Goal: Task Accomplishment & Management: Manage account settings

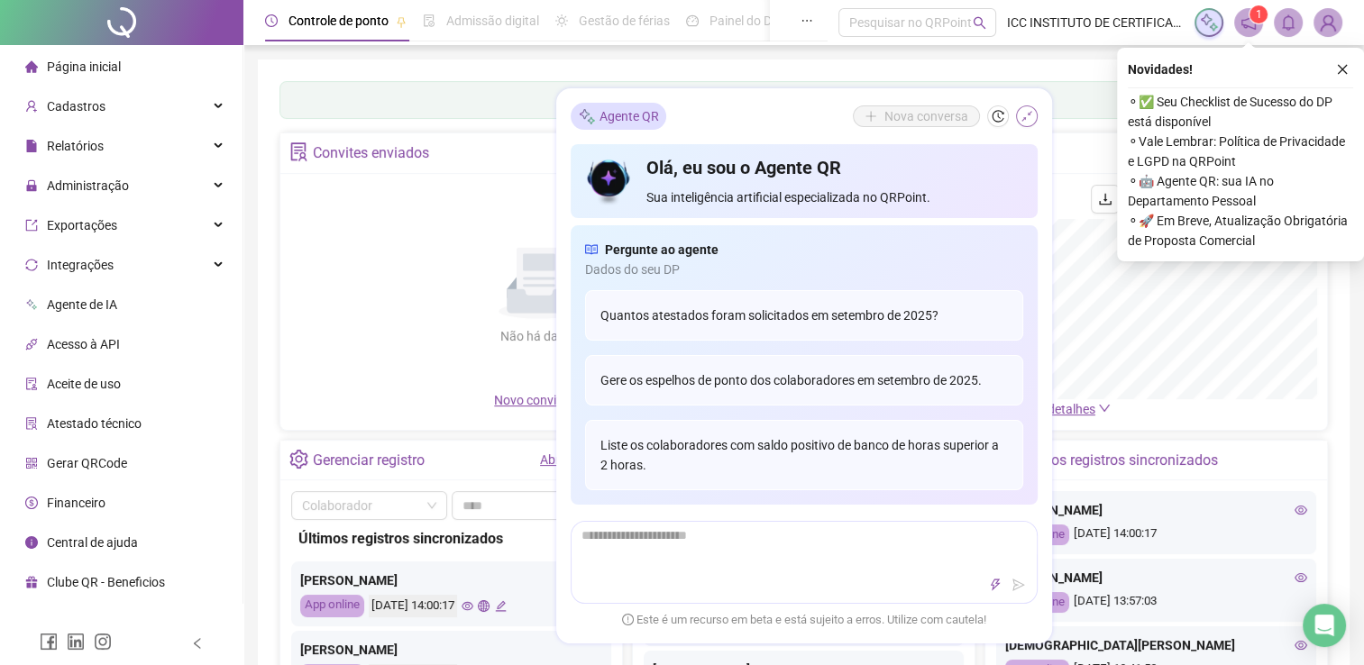
click at [1031, 118] on icon "shrink" at bounding box center [1027, 116] width 13 height 13
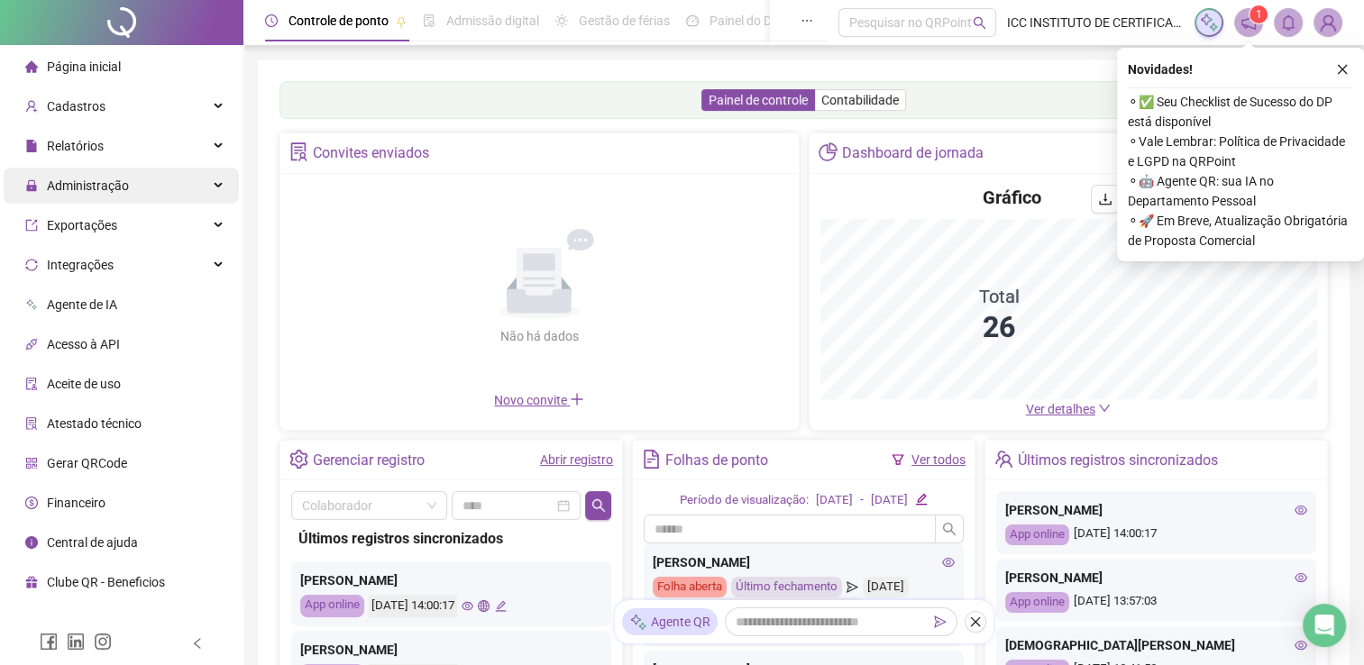
click at [140, 198] on div "Administração" at bounding box center [121, 186] width 235 height 36
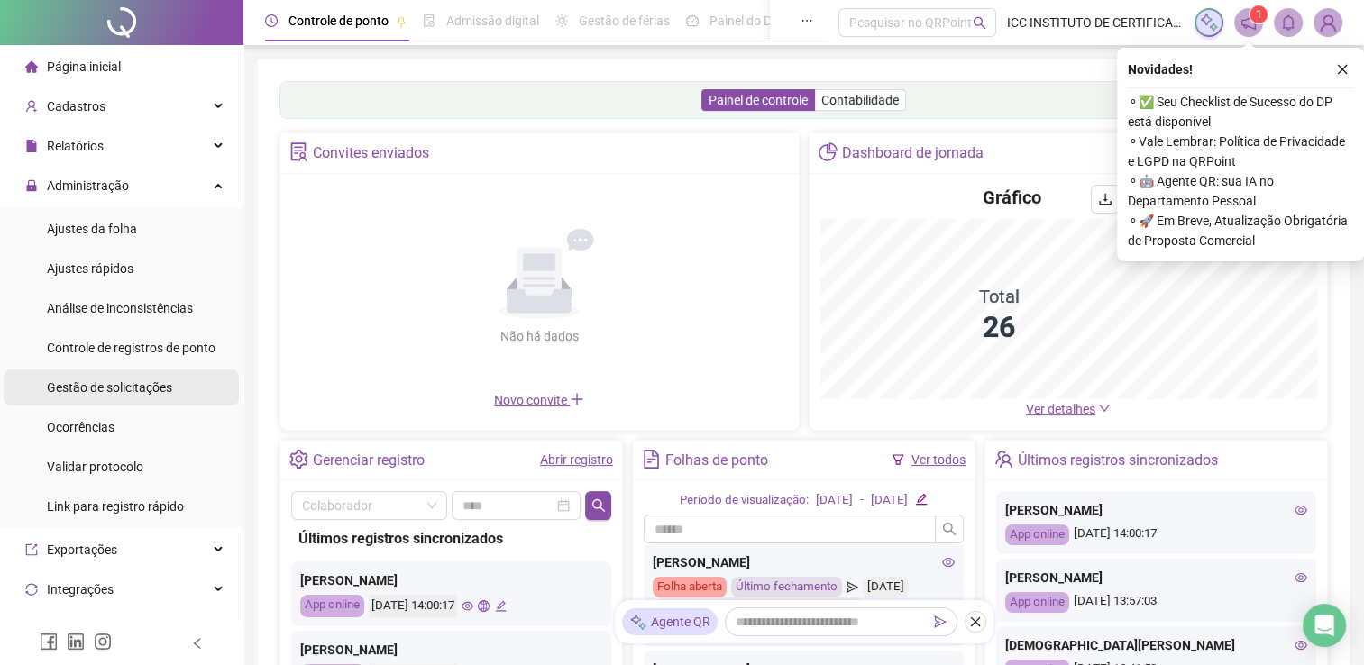
click at [86, 380] on span "Gestão de solicitações" at bounding box center [109, 387] width 125 height 14
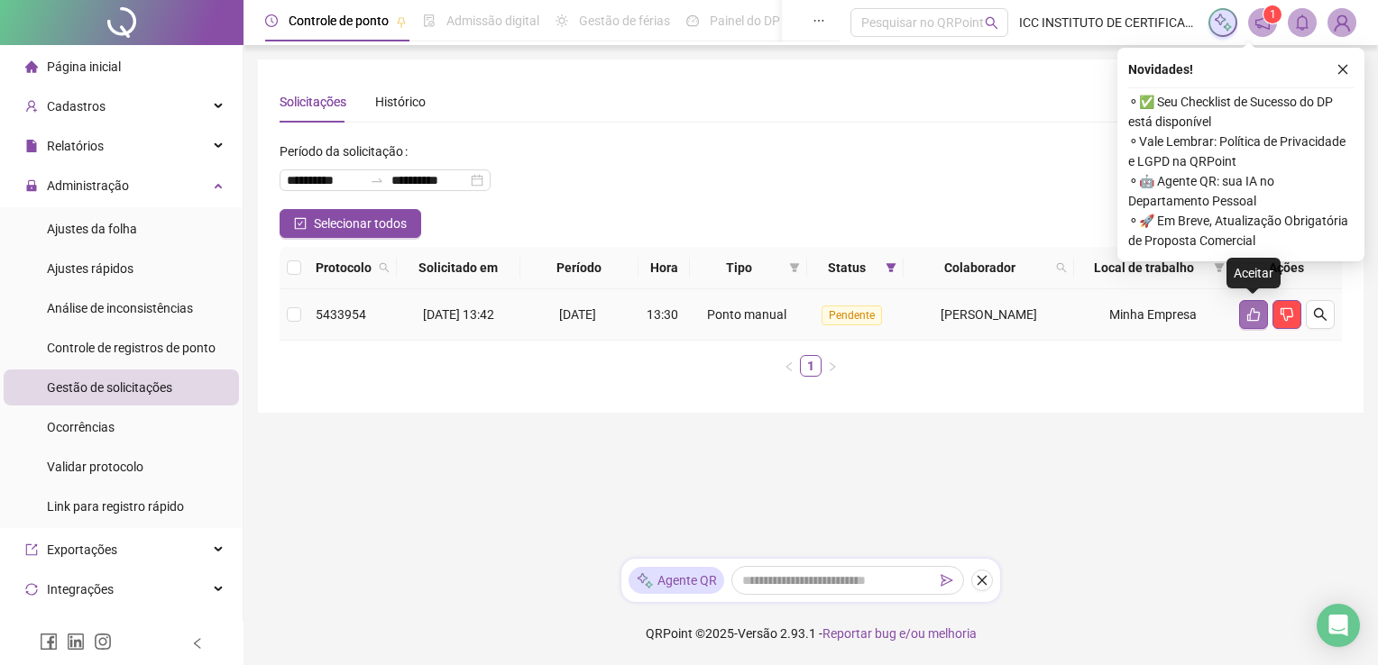
click at [1260, 316] on button "button" at bounding box center [1253, 314] width 29 height 29
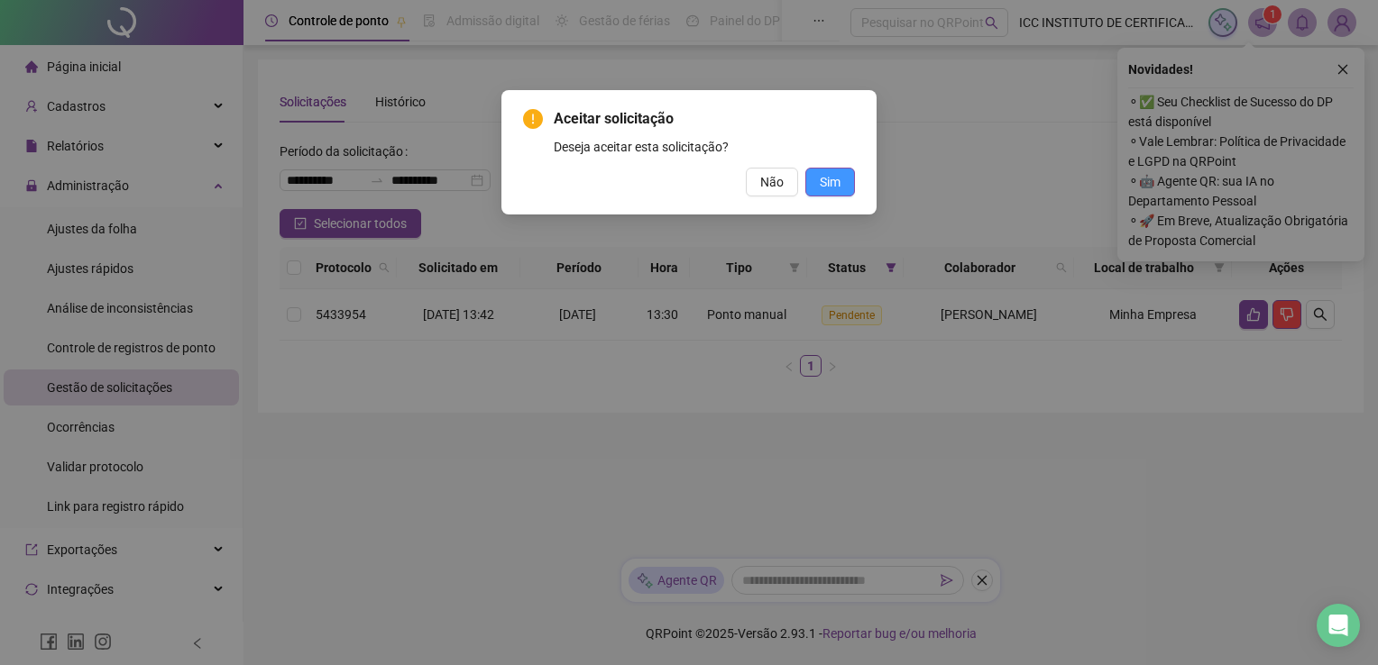
click at [839, 183] on span "Sim" at bounding box center [829, 182] width 21 height 20
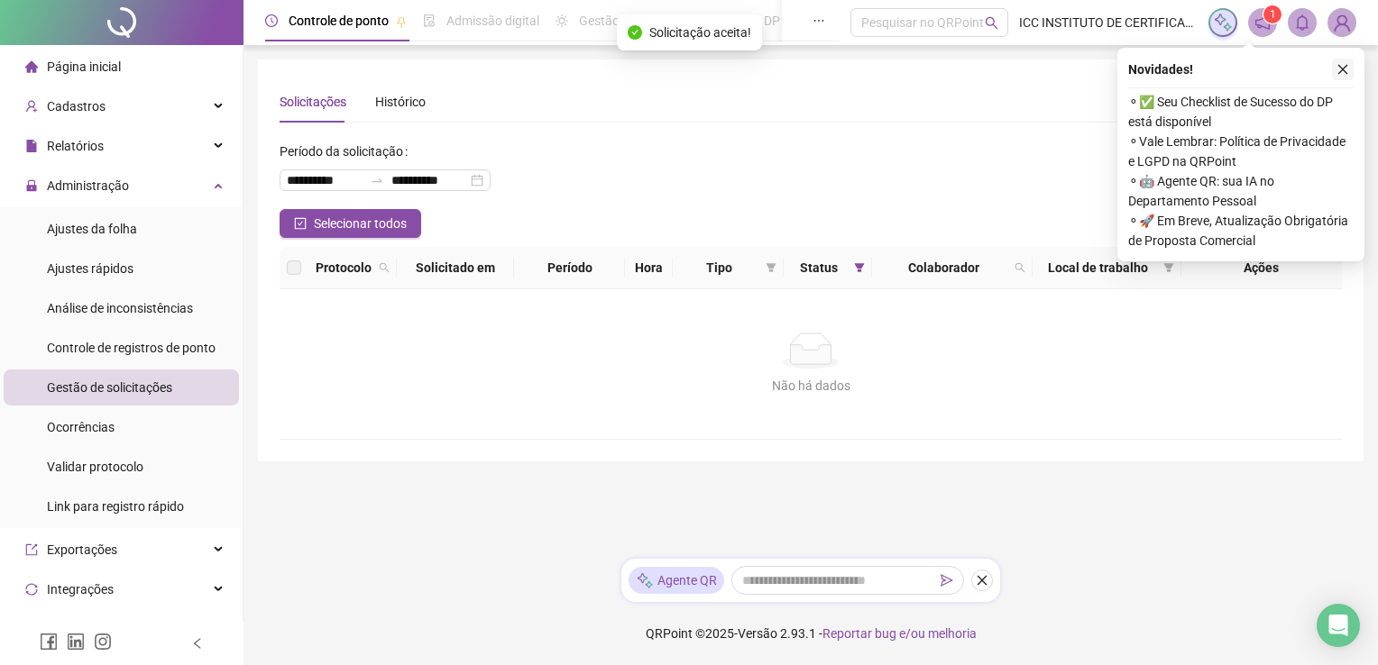
click at [1344, 63] on icon "close" at bounding box center [1342, 69] width 13 height 13
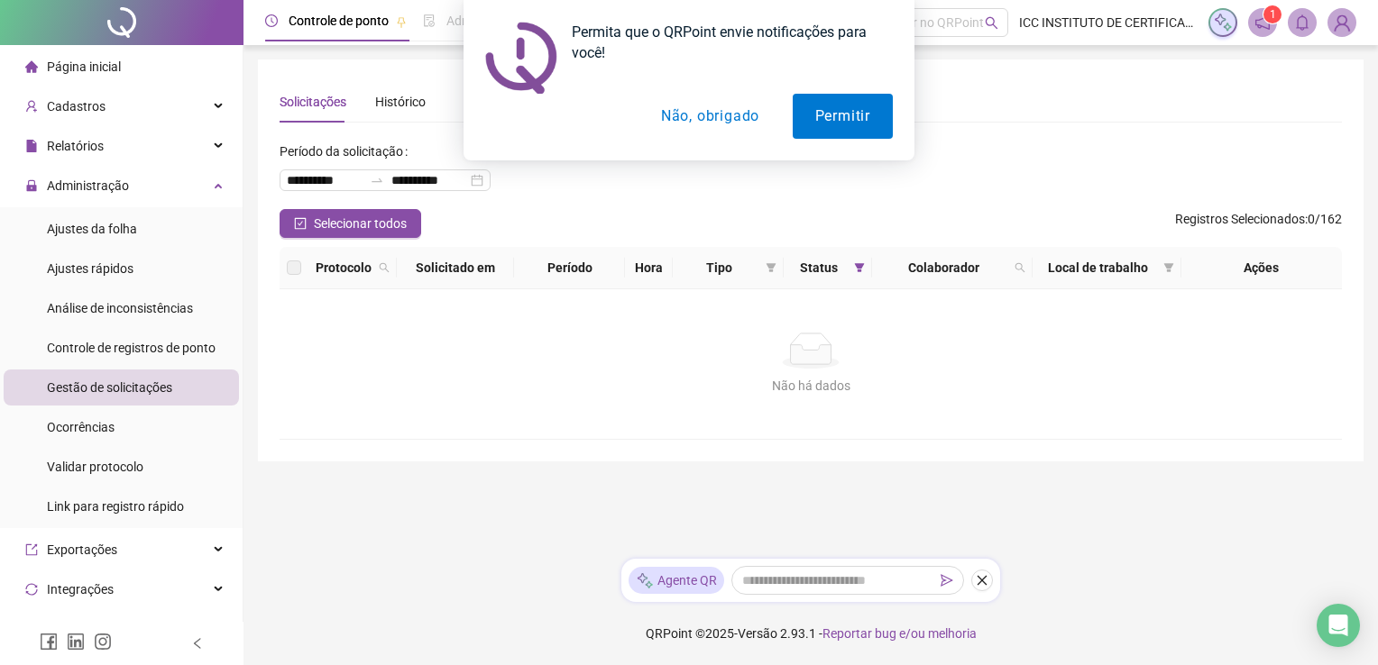
click at [674, 114] on button "Não, obrigado" at bounding box center [709, 116] width 143 height 45
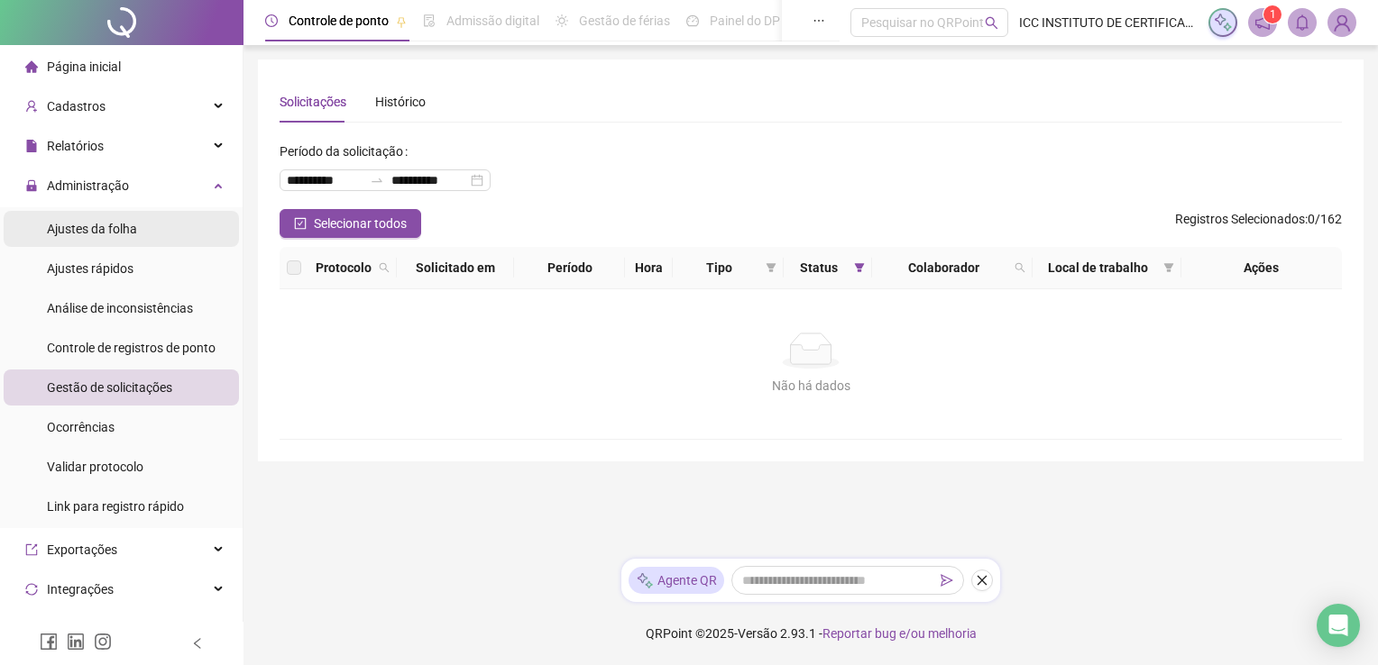
click at [144, 229] on li "Ajustes da folha" at bounding box center [121, 229] width 235 height 36
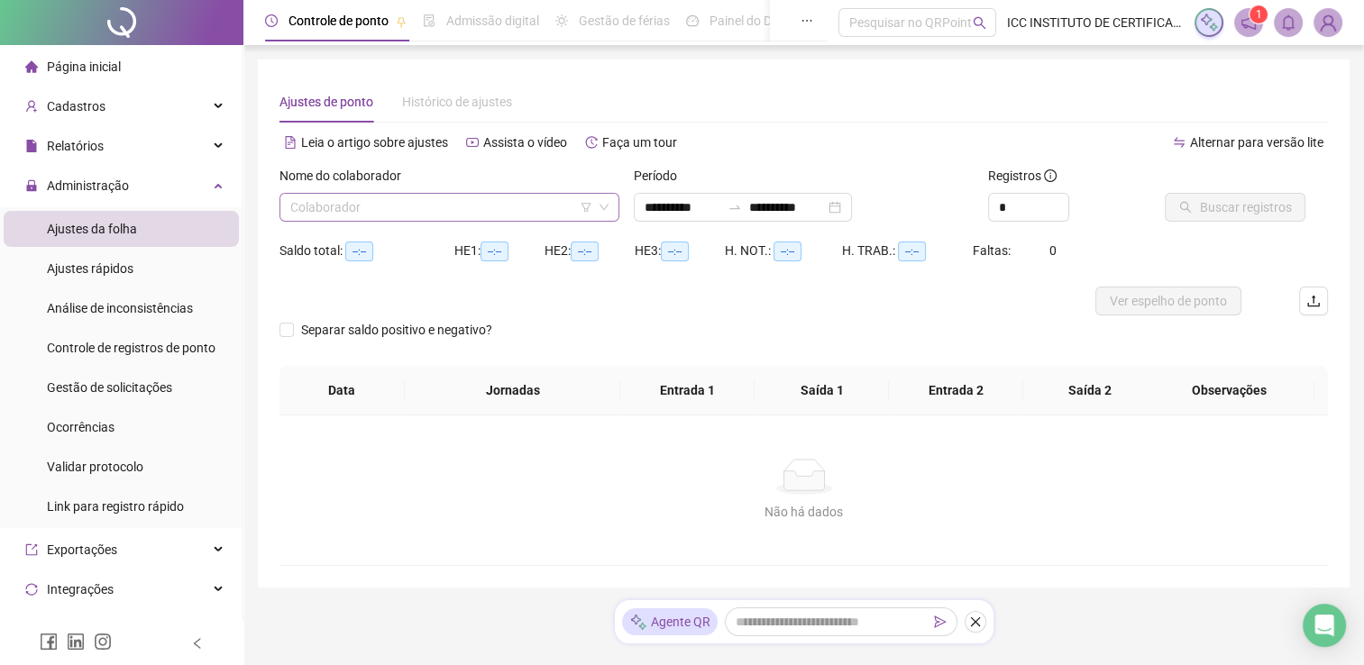
type input "**********"
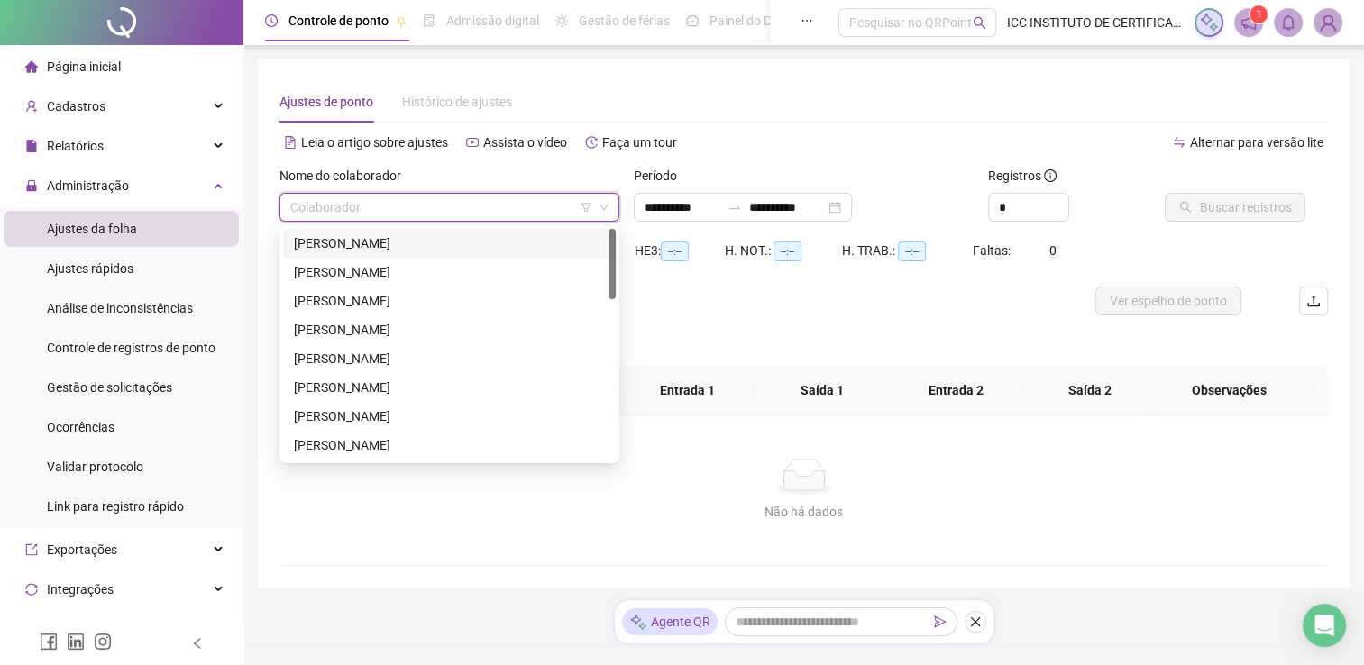
click at [357, 195] on input "search" at bounding box center [441, 207] width 302 height 27
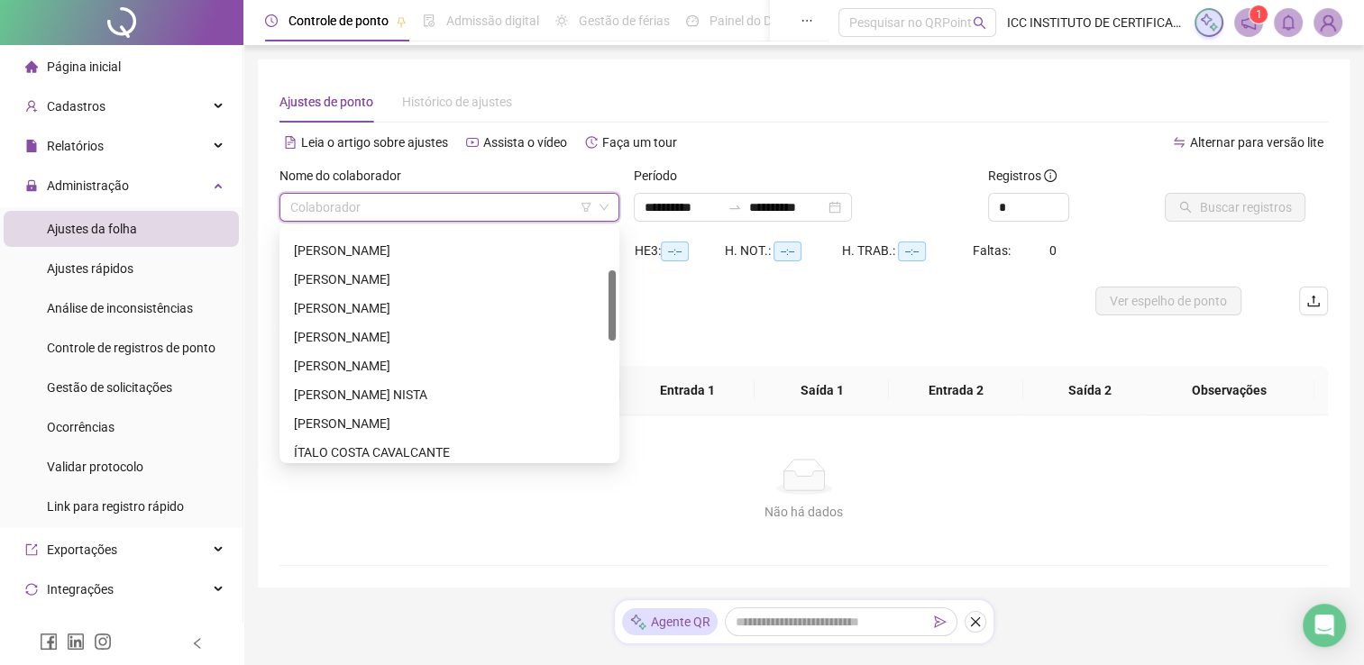
drag, startPoint x: 610, startPoint y: 261, endPoint x: 545, endPoint y: 301, distance: 76.5
click at [545, 301] on div "[PERSON_NAME] [PERSON_NAME] [PERSON_NAME] VIDORETTI [PERSON_NAME] [PERSON_NAME]…" at bounding box center [449, 344] width 333 height 231
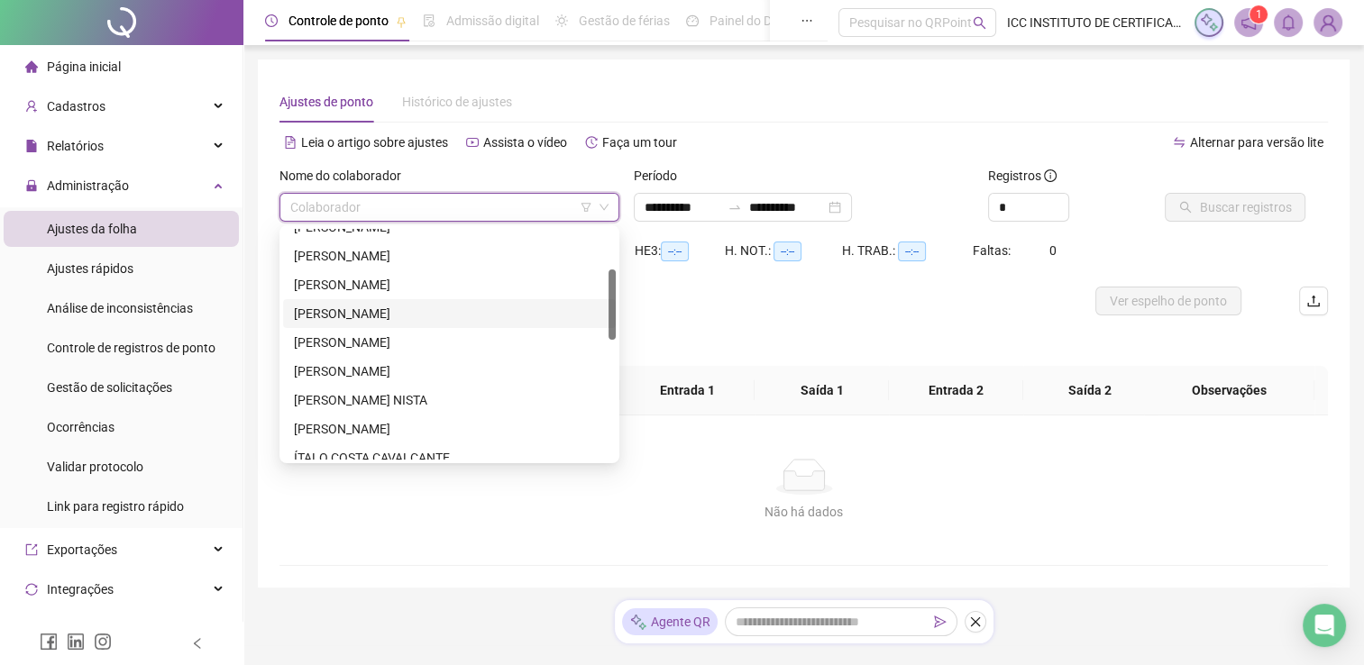
click at [461, 302] on div "[PERSON_NAME]" at bounding box center [449, 313] width 333 height 29
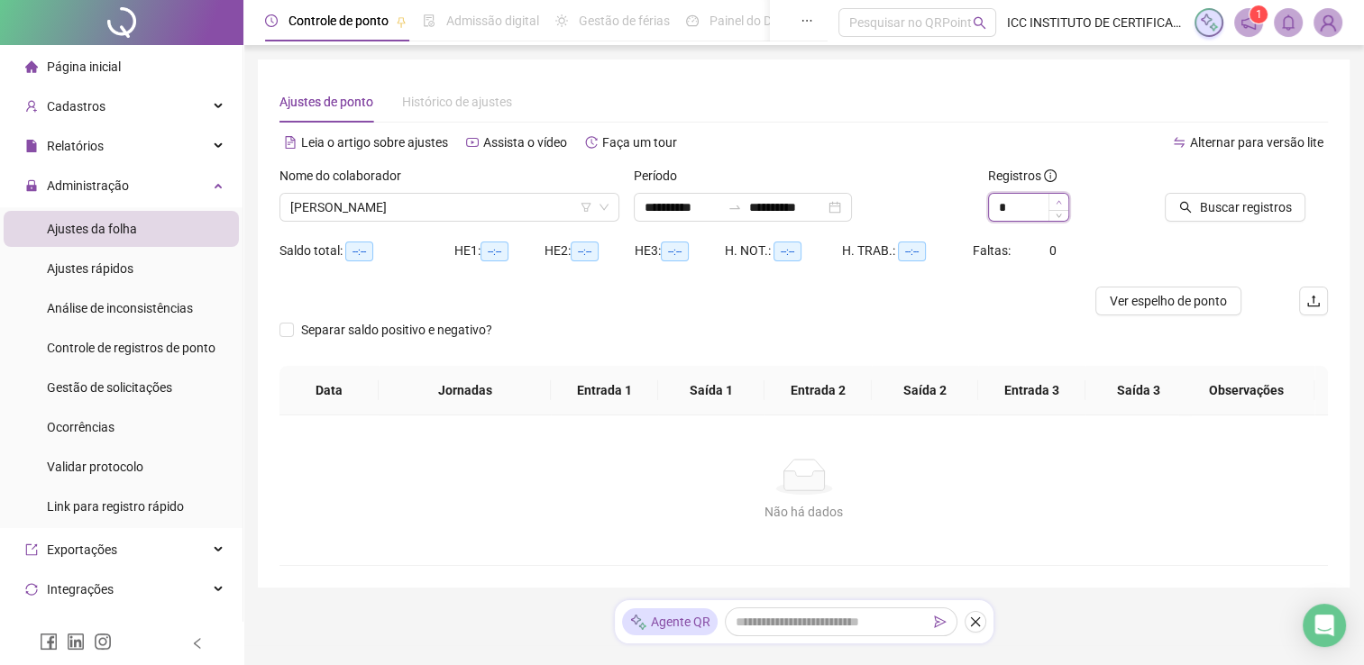
click at [1056, 199] on icon "up" at bounding box center [1059, 202] width 6 height 6
type input "*"
click at [1056, 199] on icon "up" at bounding box center [1059, 202] width 6 height 6
click at [806, 197] on input "**********" at bounding box center [787, 207] width 76 height 20
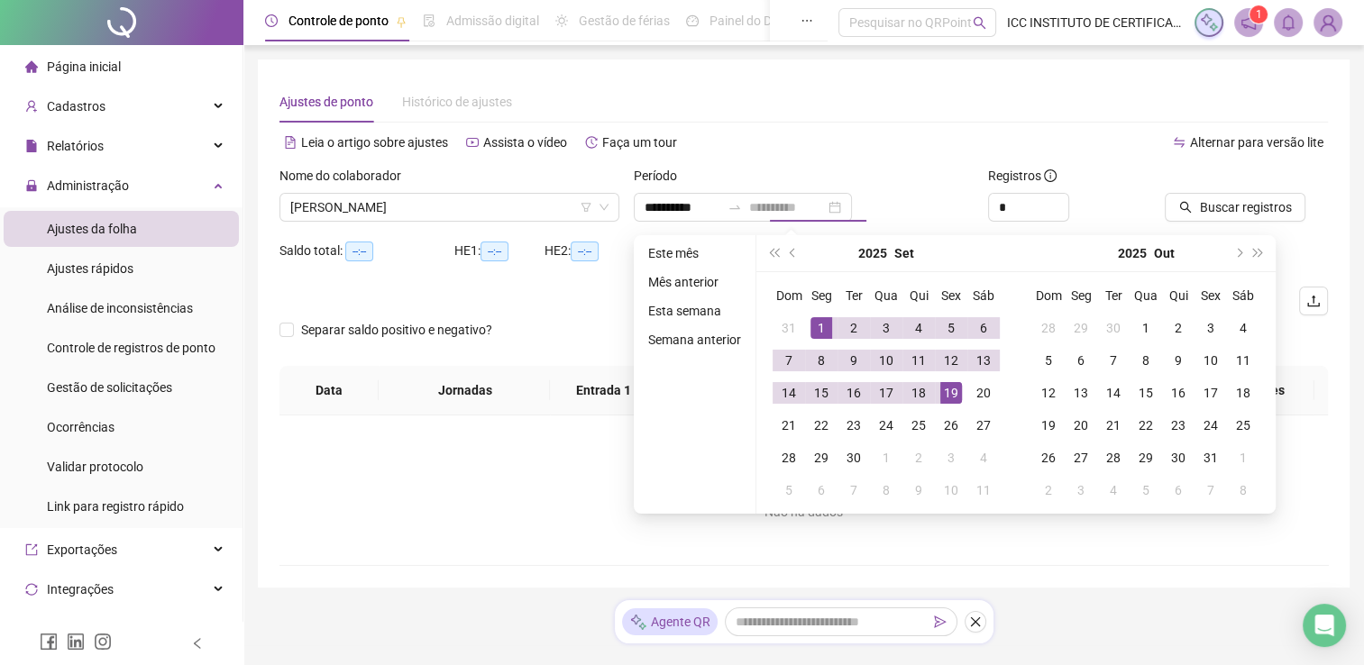
click at [952, 399] on div "19" at bounding box center [951, 393] width 22 height 22
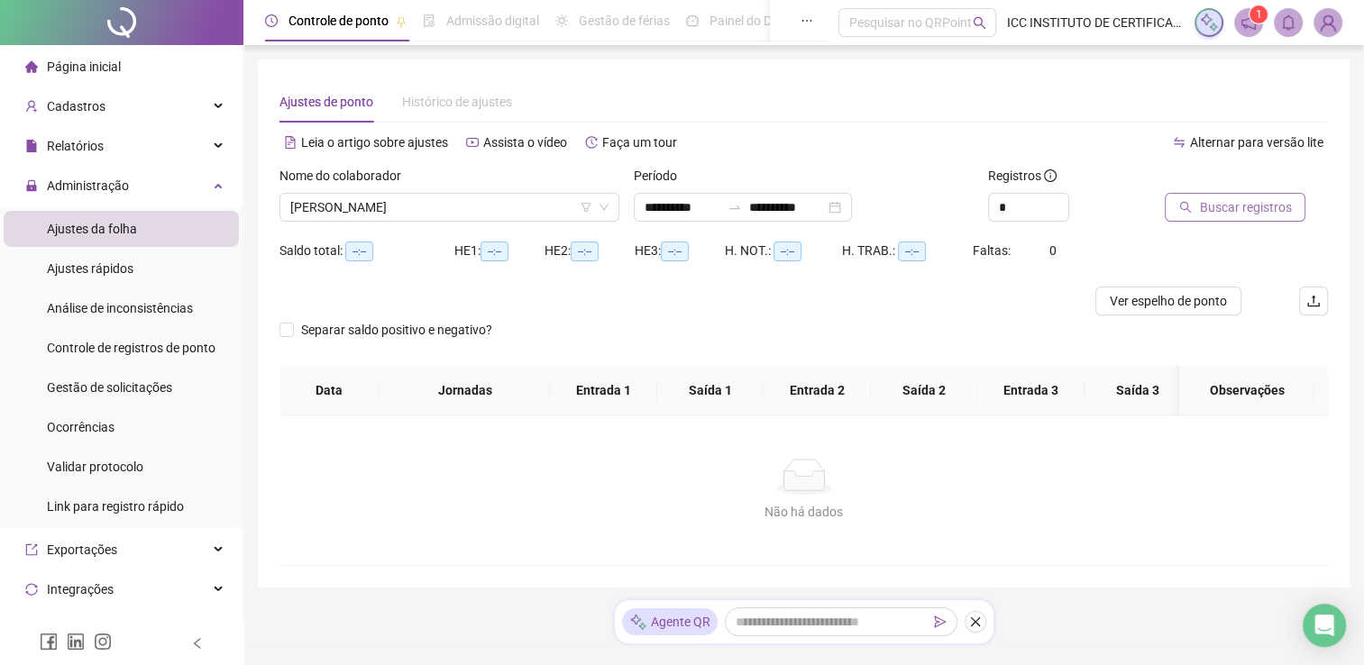
click at [1291, 204] on button "Buscar registros" at bounding box center [1235, 207] width 141 height 29
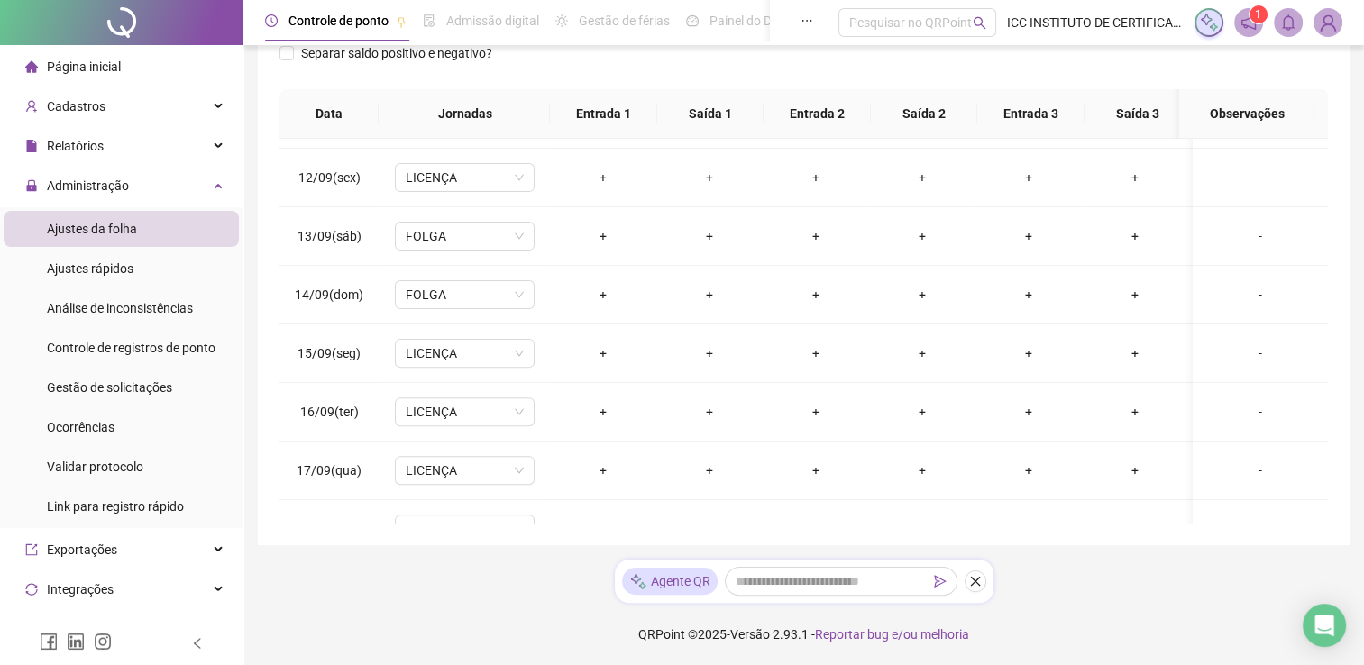
scroll to position [738, 0]
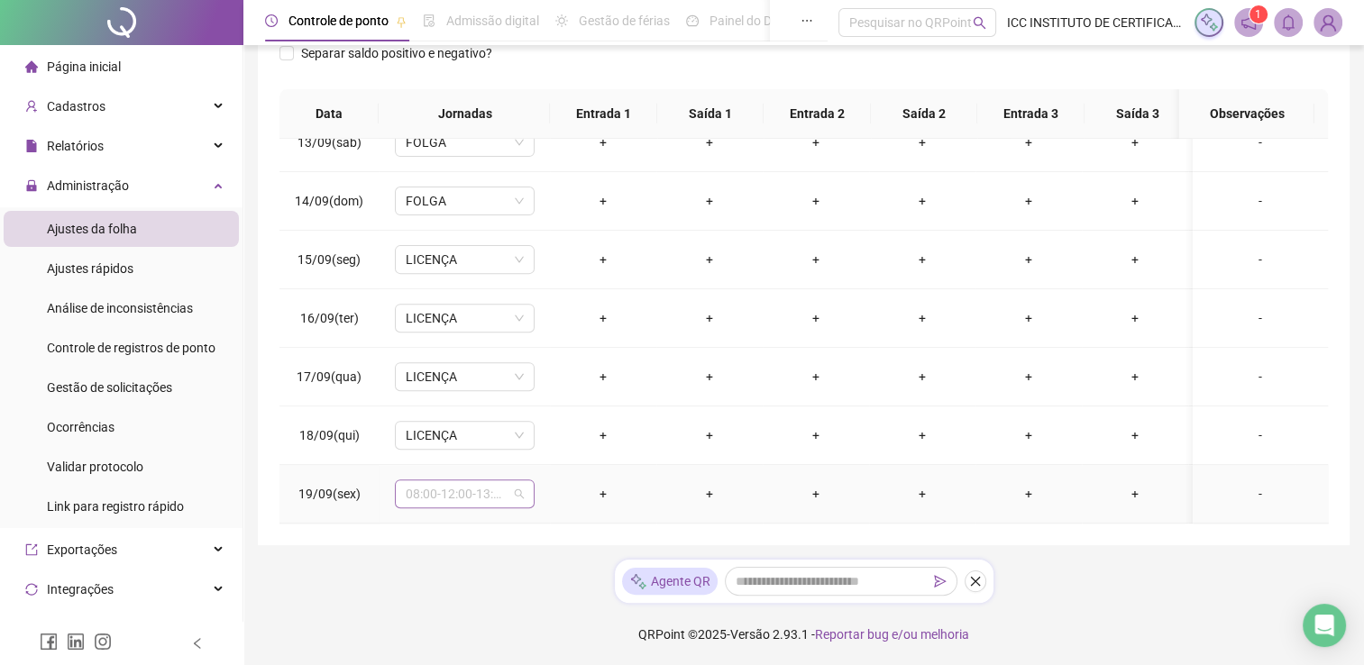
click at [521, 481] on span "08:00-12:00-13:00-17:48" at bounding box center [465, 494] width 118 height 27
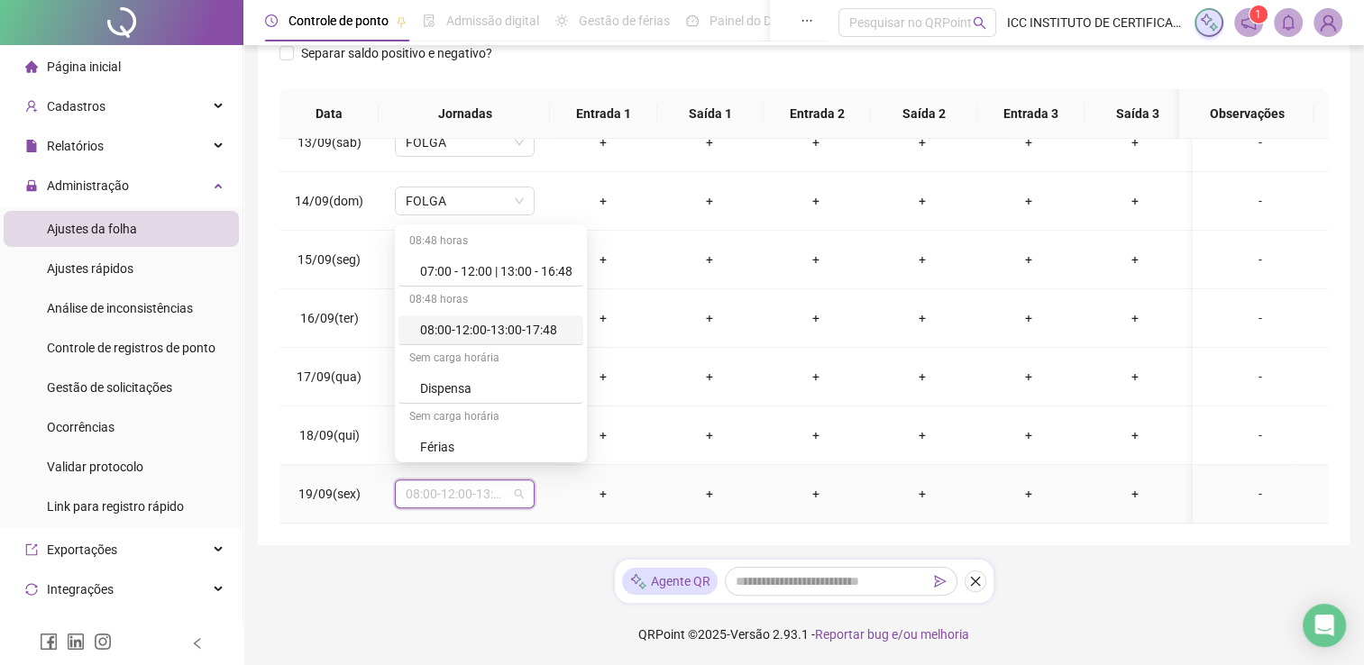
scroll to position [178, 0]
click at [481, 444] on div "Licença" at bounding box center [496, 445] width 152 height 20
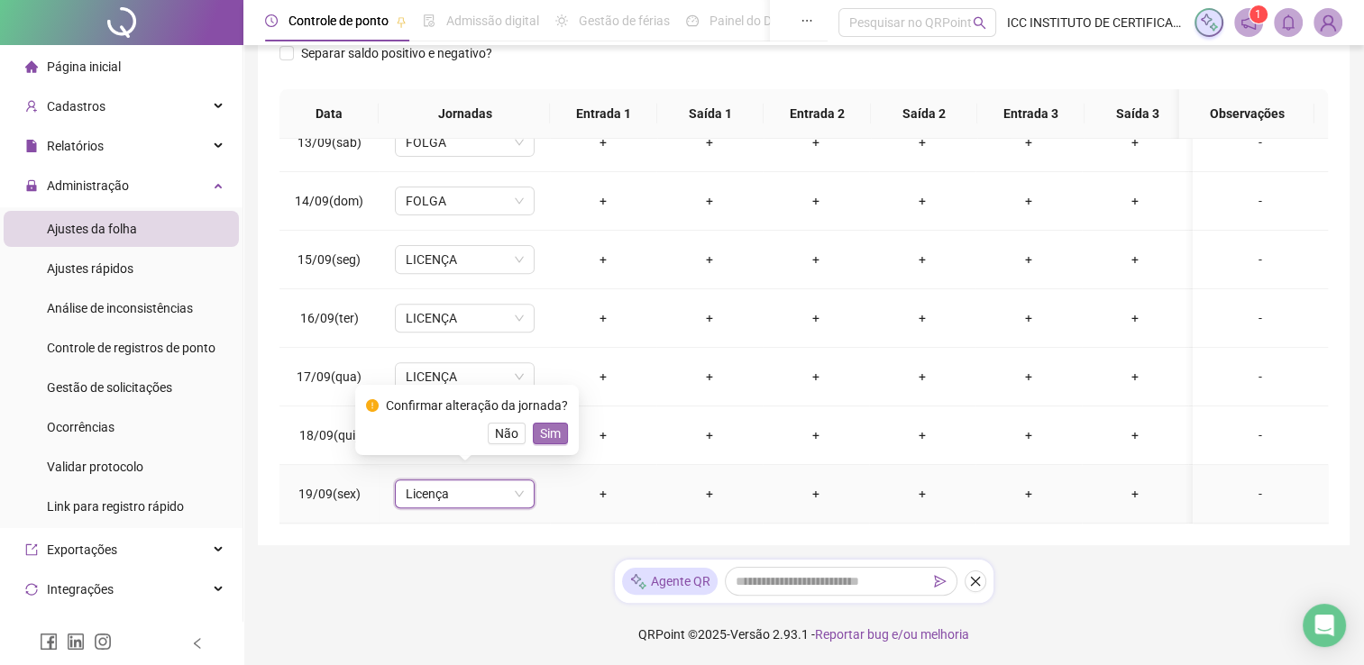
click at [555, 429] on span "Sim" at bounding box center [550, 434] width 21 height 20
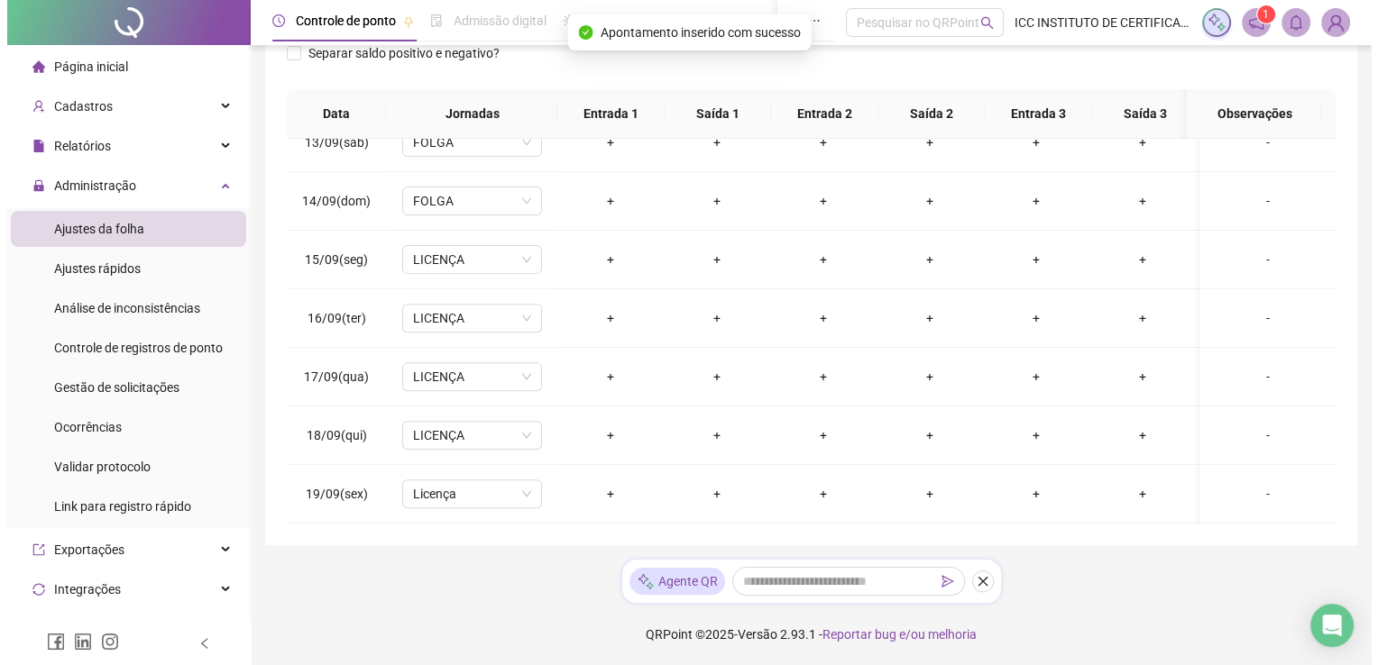
scroll to position [0, 0]
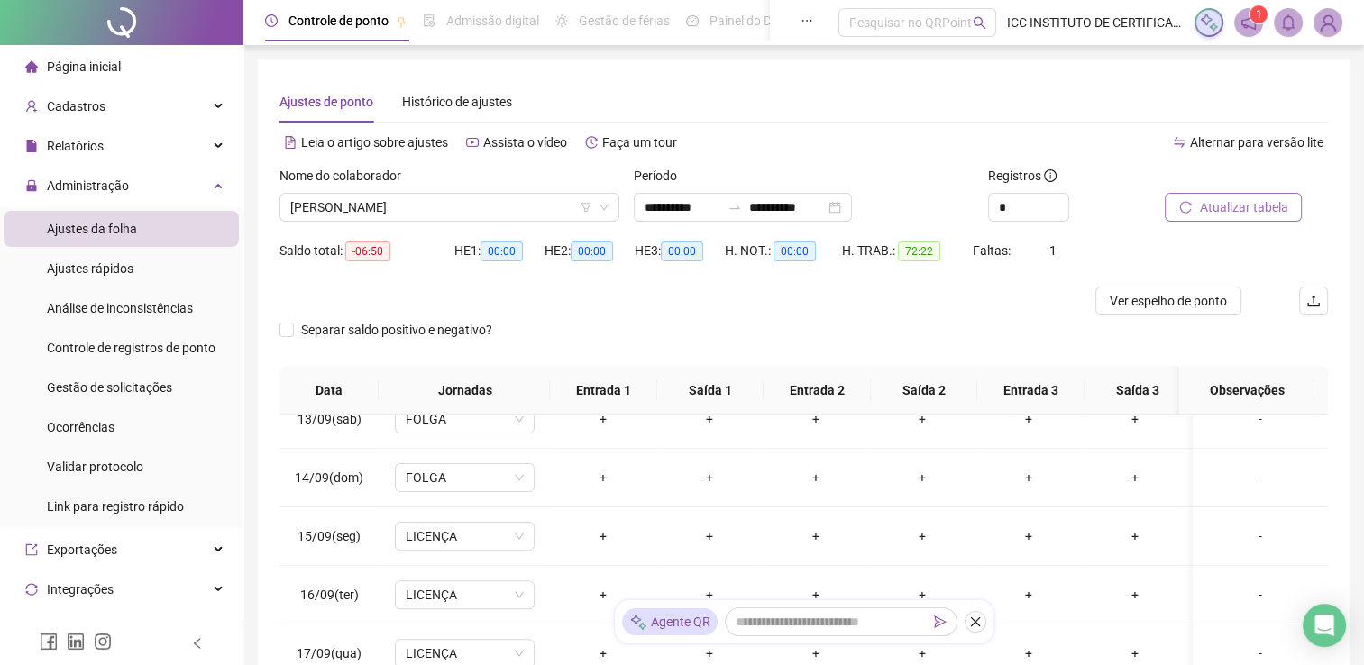
click at [1222, 208] on span "Atualizar tabela" at bounding box center [1243, 207] width 88 height 20
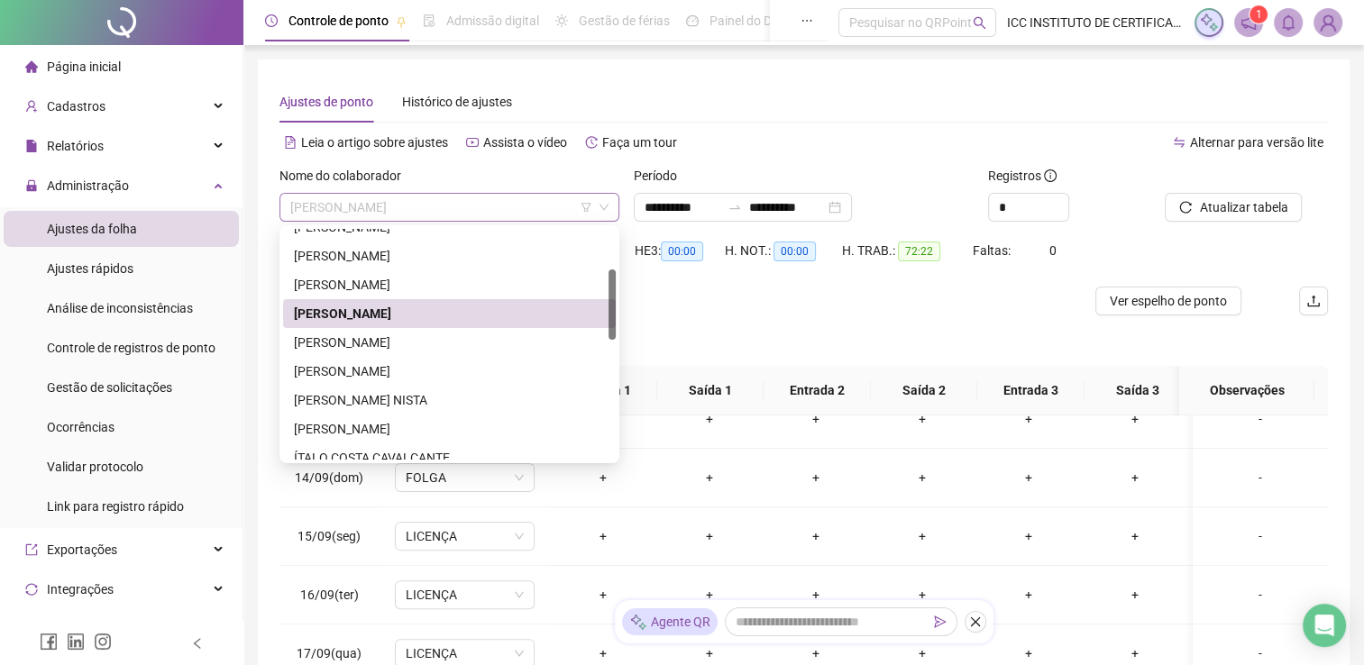
click at [451, 214] on span "[PERSON_NAME]" at bounding box center [449, 207] width 318 height 27
click at [436, 376] on div "[PERSON_NAME]" at bounding box center [449, 372] width 311 height 20
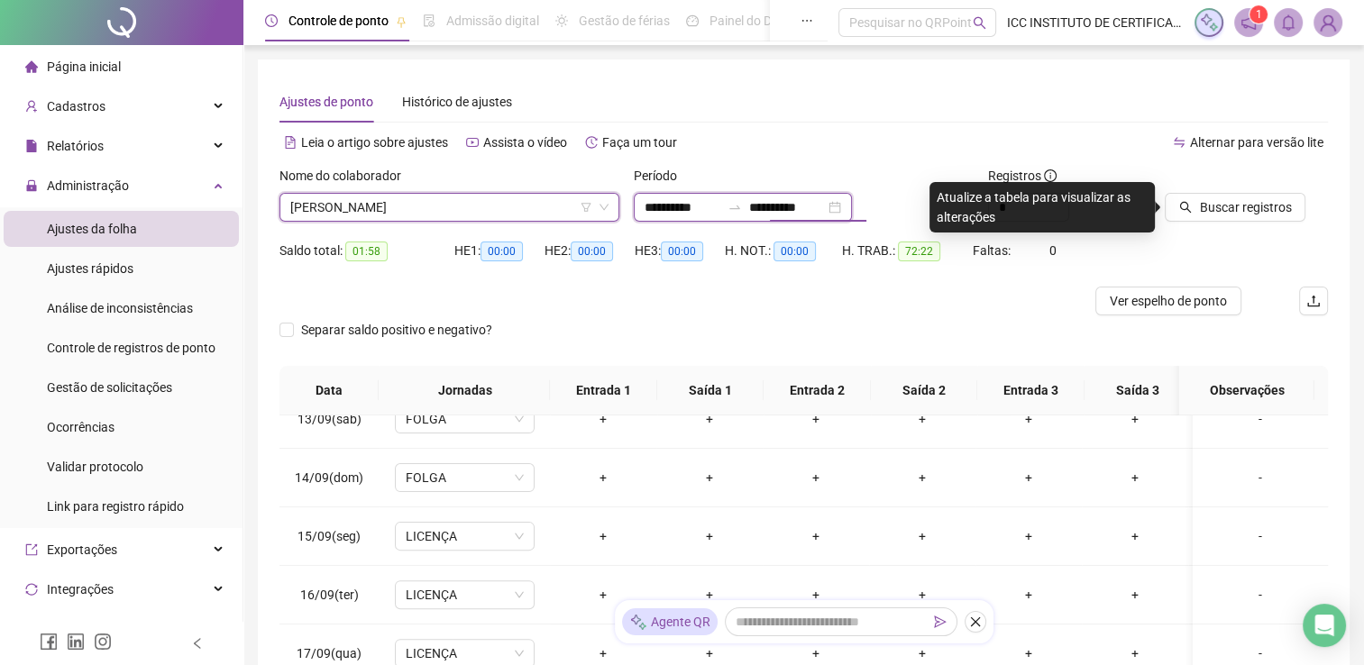
click at [810, 215] on input "**********" at bounding box center [787, 207] width 76 height 20
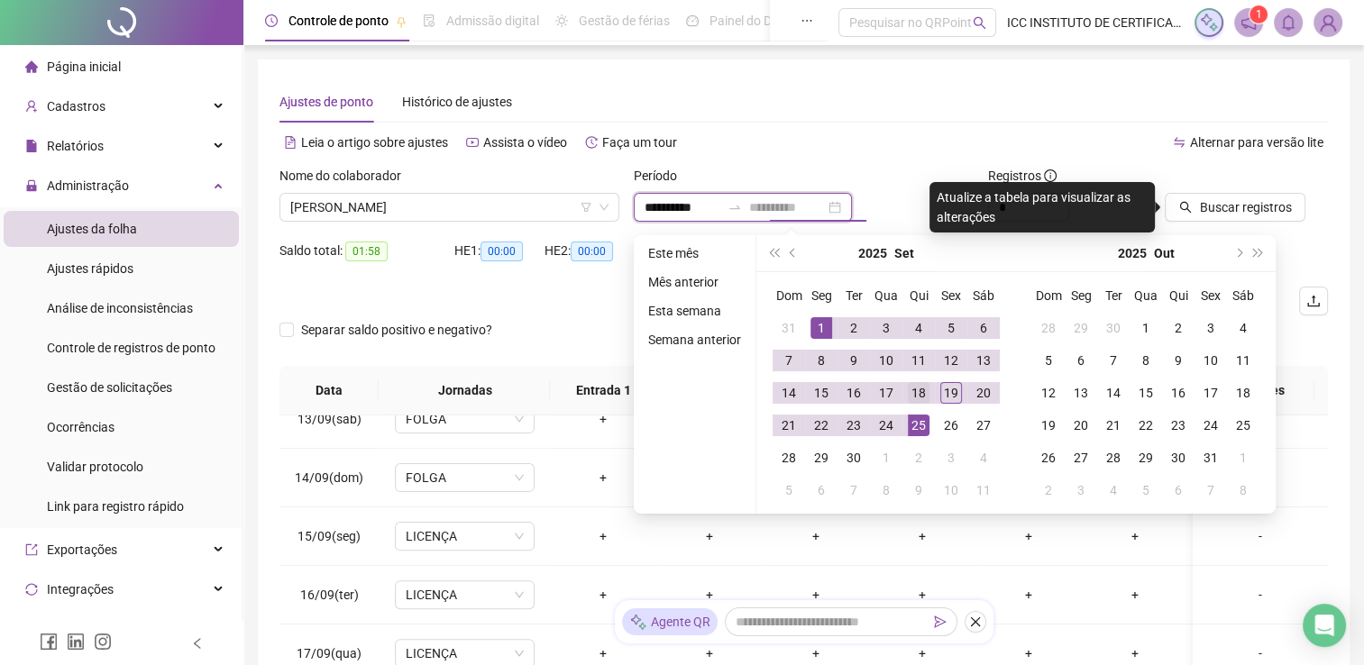
type input "**********"
click at [926, 388] on div "18" at bounding box center [919, 393] width 22 height 22
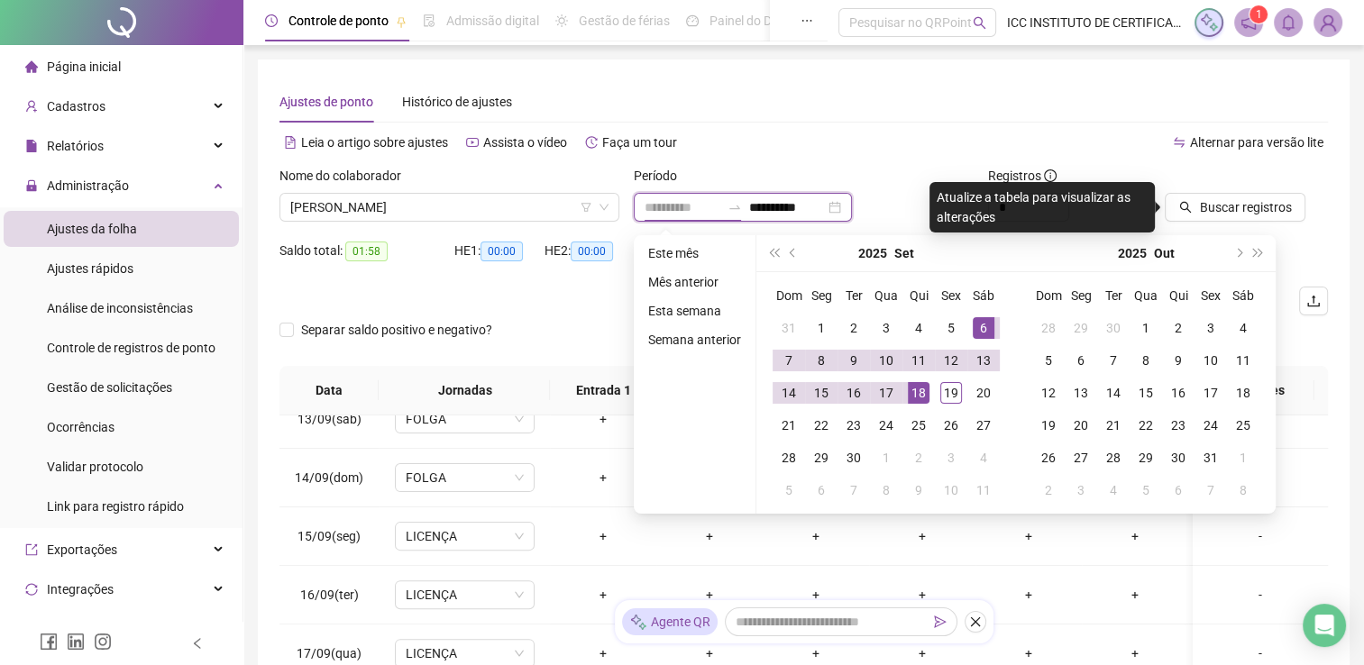
type input "**********"
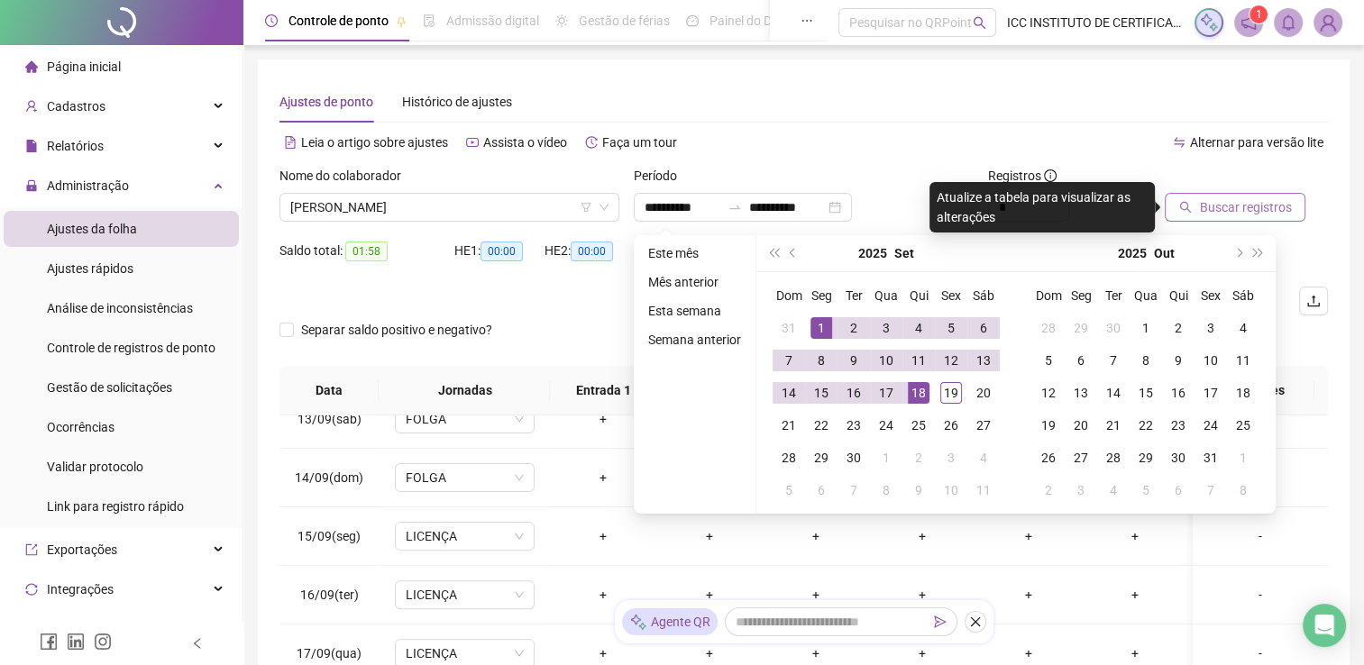
click at [1242, 207] on span "Buscar registros" at bounding box center [1245, 207] width 92 height 20
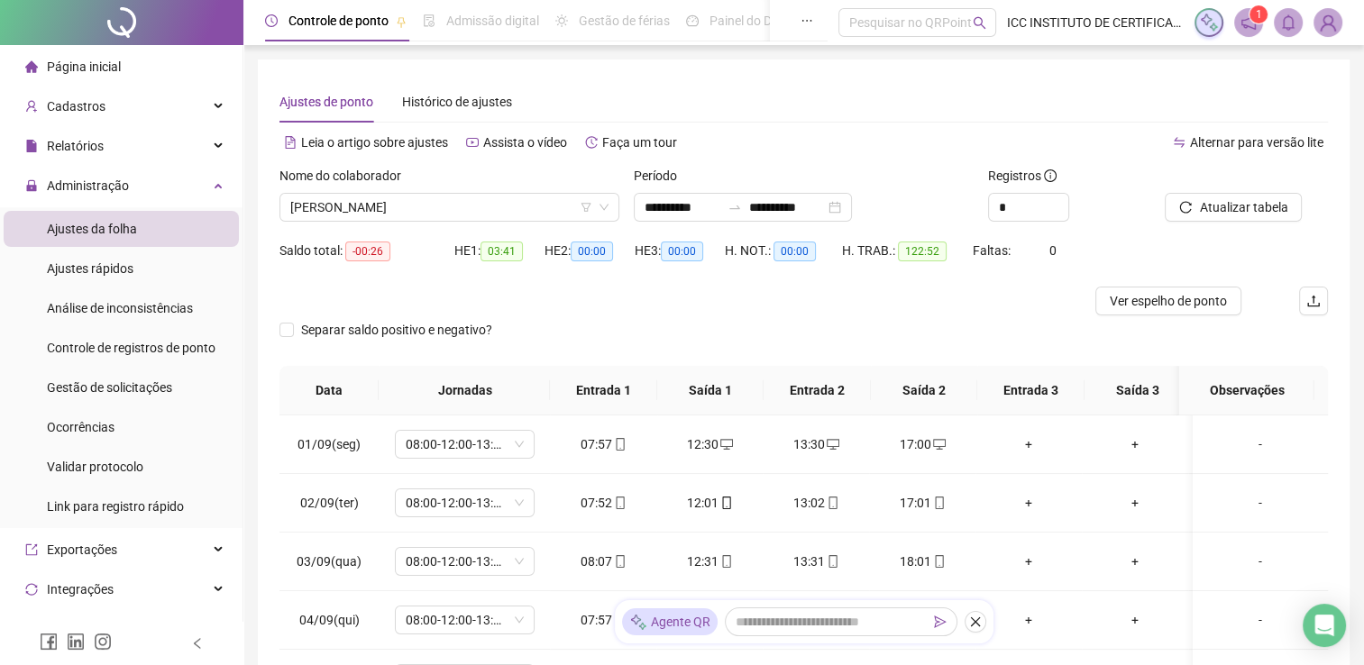
click at [180, 69] on li "Página inicial" at bounding box center [121, 67] width 235 height 36
